Goal: Task Accomplishment & Management: Use online tool/utility

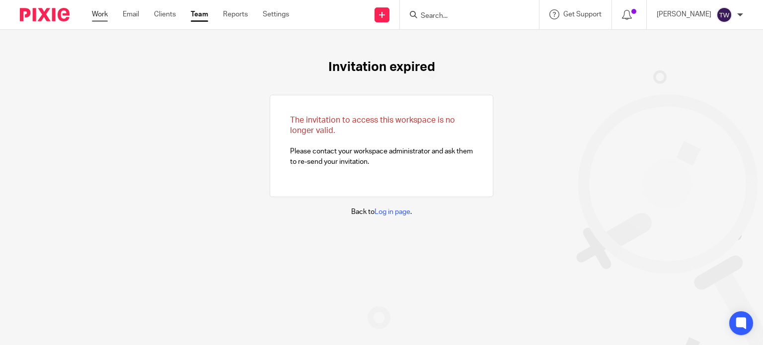
click at [106, 12] on link "Work" at bounding box center [100, 14] width 16 height 10
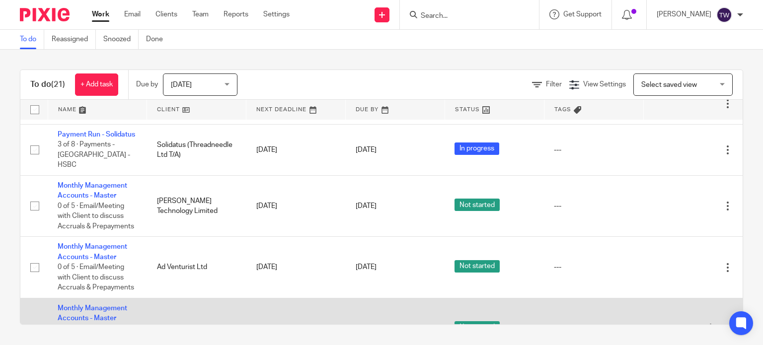
scroll to position [805, 0]
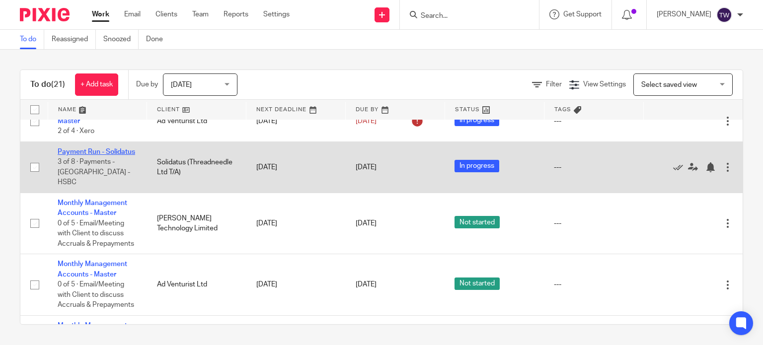
click at [80, 156] on link "Payment Run - Solidatus" at bounding box center [97, 152] width 78 height 7
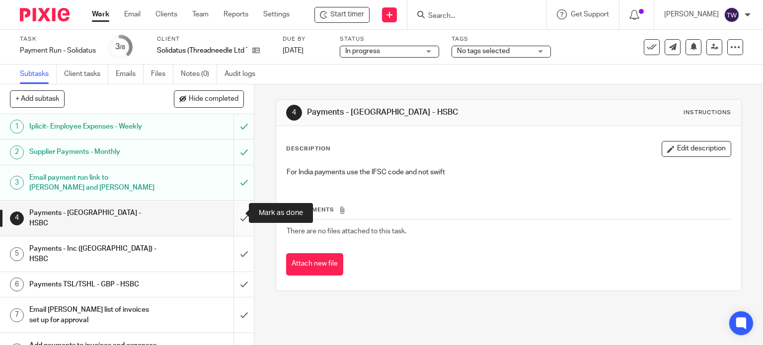
click at [233, 213] on input "submit" at bounding box center [127, 218] width 254 height 35
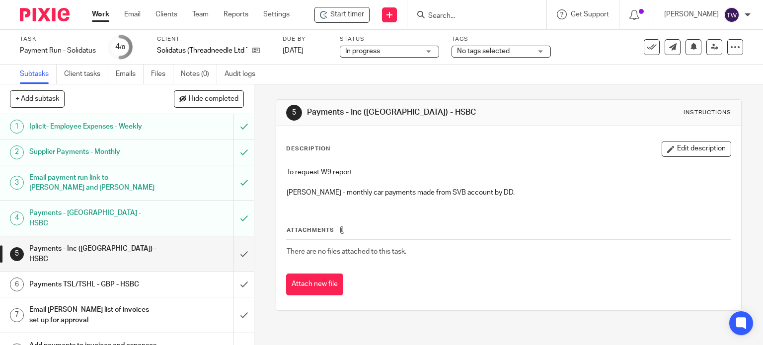
scroll to position [2, 0]
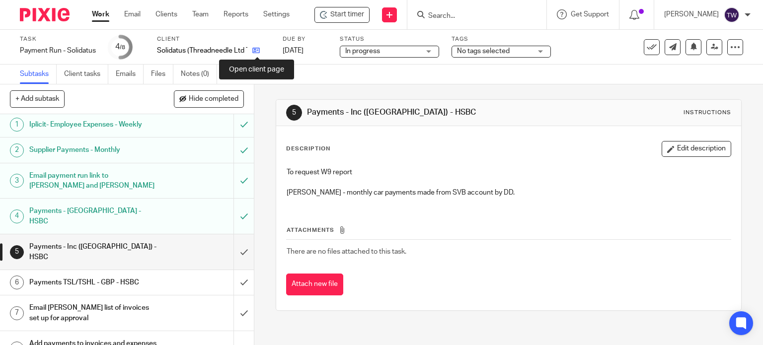
click at [259, 50] on icon at bounding box center [255, 50] width 7 height 7
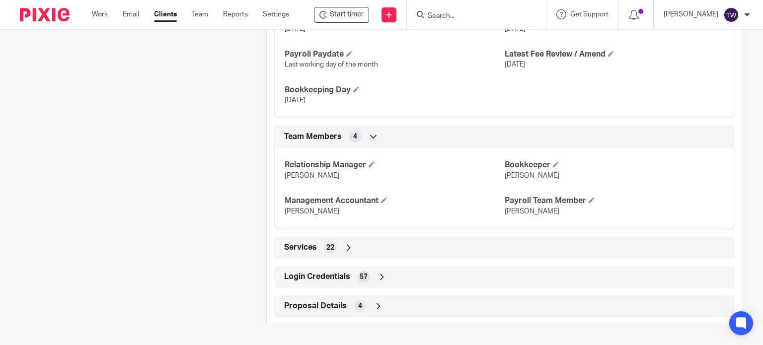
scroll to position [689, 0]
click at [349, 277] on div "Login Credentials 57" at bounding box center [505, 277] width 446 height 17
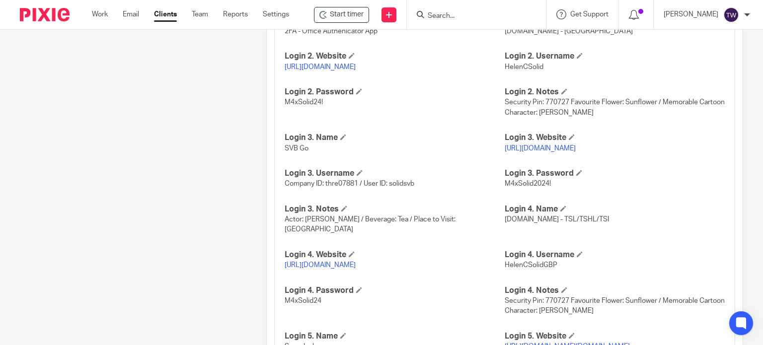
scroll to position [1087, 0]
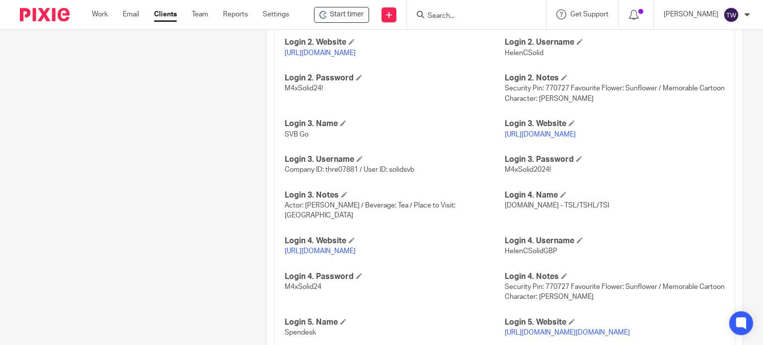
click at [350, 251] on link "https://www.hsbcnet.com/" at bounding box center [320, 251] width 71 height 7
drag, startPoint x: 553, startPoint y: 250, endPoint x: 500, endPoint y: 254, distance: 53.3
click at [505, 254] on p "HelenCSolidGBP" at bounding box center [615, 251] width 220 height 10
copy span "HelenCSolidGBP"
